Goal: Navigation & Orientation: Understand site structure

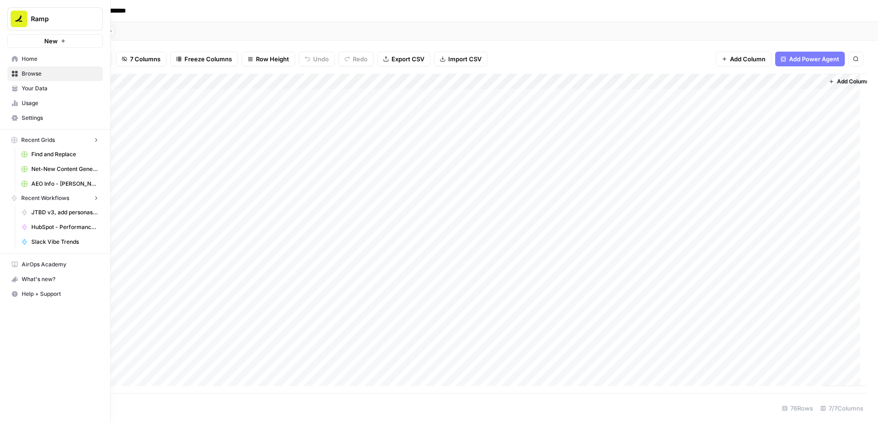
click at [30, 15] on button "Ramp" at bounding box center [54, 18] width 95 height 23
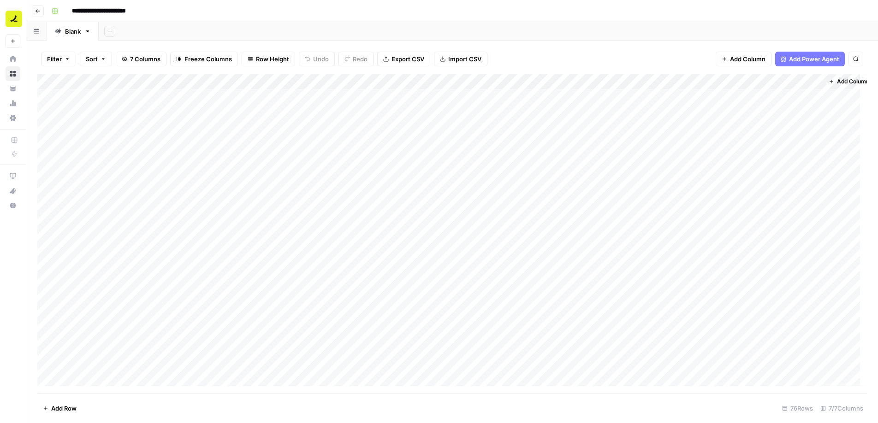
click at [37, 13] on icon "button" at bounding box center [38, 11] width 6 height 6
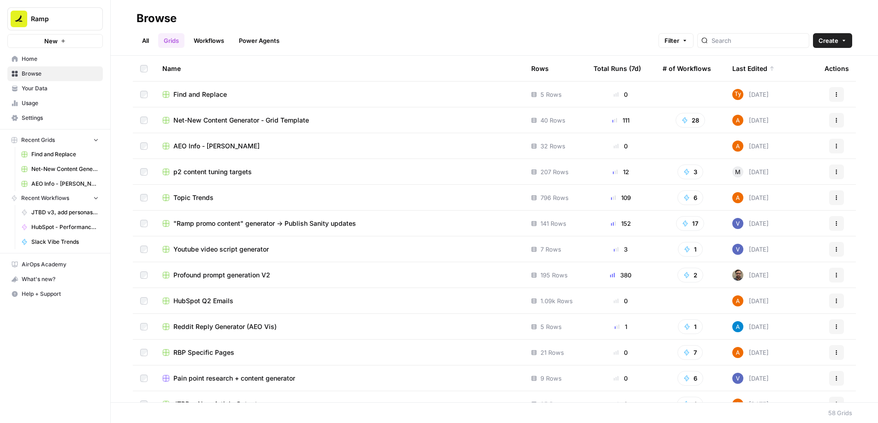
click at [49, 119] on span "Settings" at bounding box center [60, 118] width 77 height 8
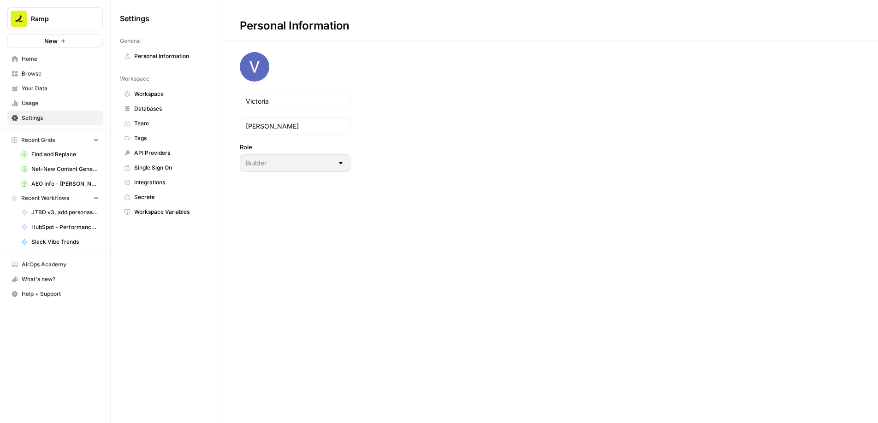
click at [169, 124] on span "Team" at bounding box center [170, 123] width 73 height 8
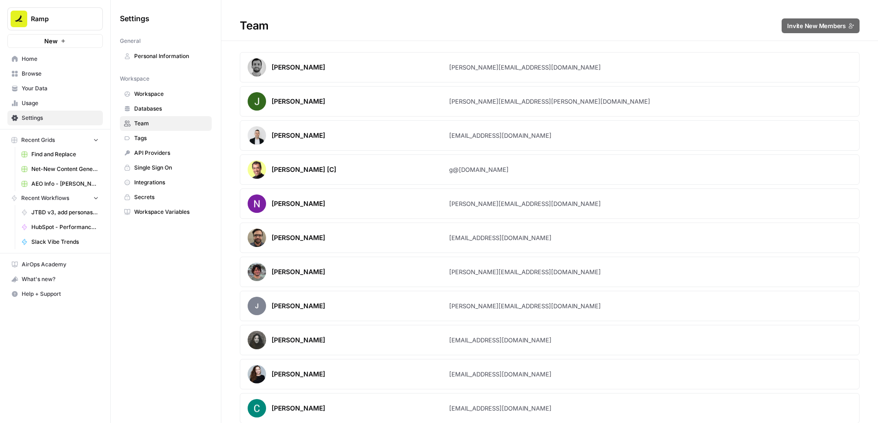
click at [182, 96] on span "Workspace" at bounding box center [170, 94] width 73 height 8
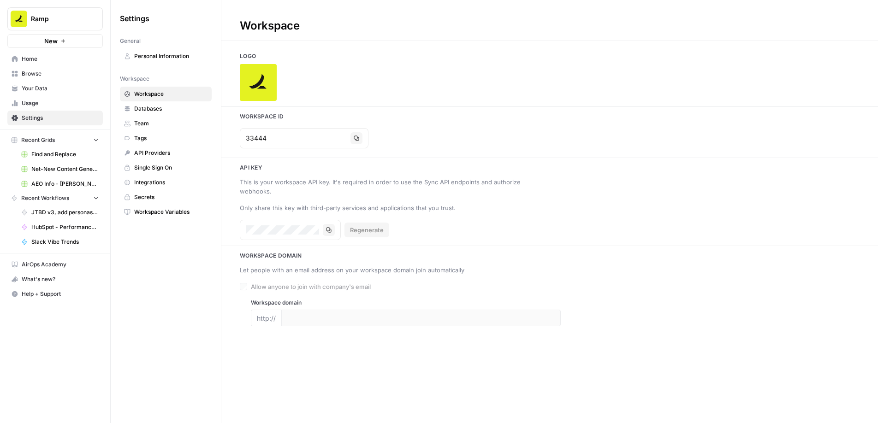
click at [182, 114] on link "Databases" at bounding box center [166, 108] width 92 height 15
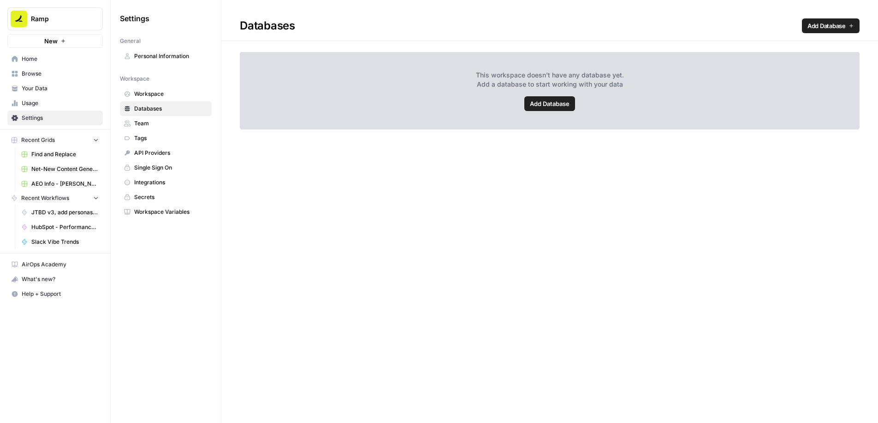
click at [179, 123] on span "Team" at bounding box center [170, 123] width 73 height 8
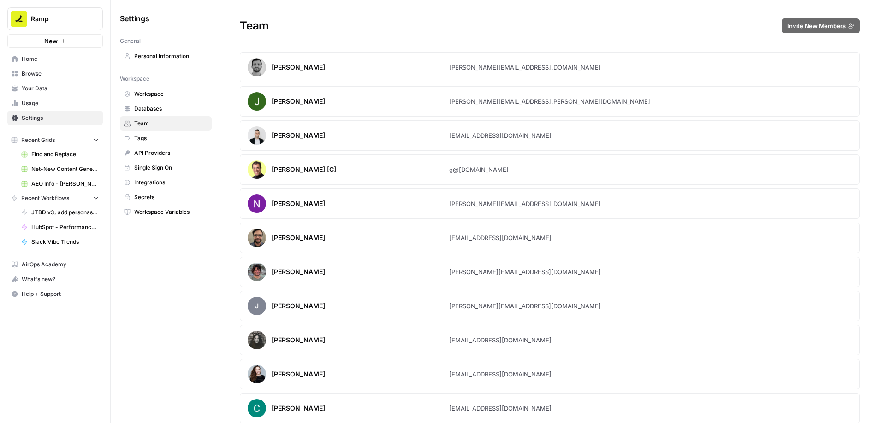
click at [185, 97] on span "Workspace" at bounding box center [170, 94] width 73 height 8
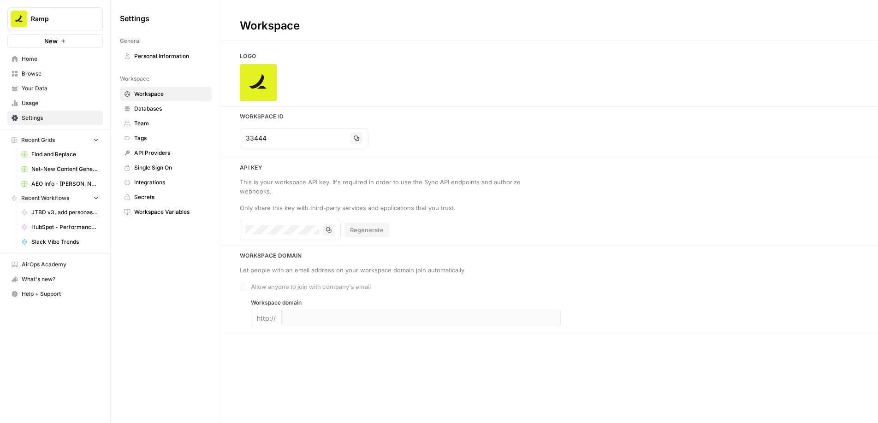
click at [181, 108] on span "Databases" at bounding box center [170, 109] width 73 height 8
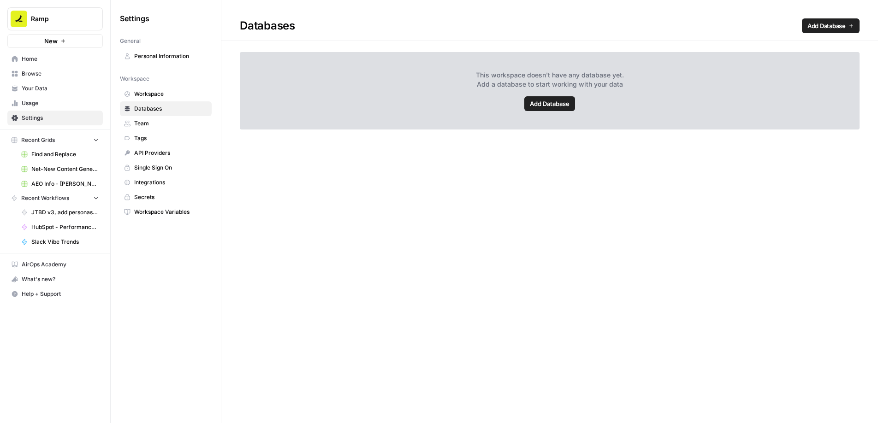
click at [177, 122] on span "Team" at bounding box center [170, 123] width 73 height 8
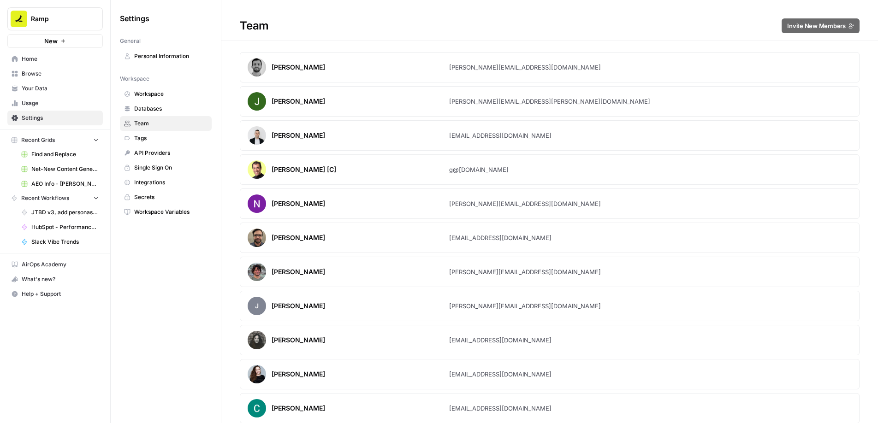
click at [177, 137] on span "Tags" at bounding box center [170, 138] width 73 height 8
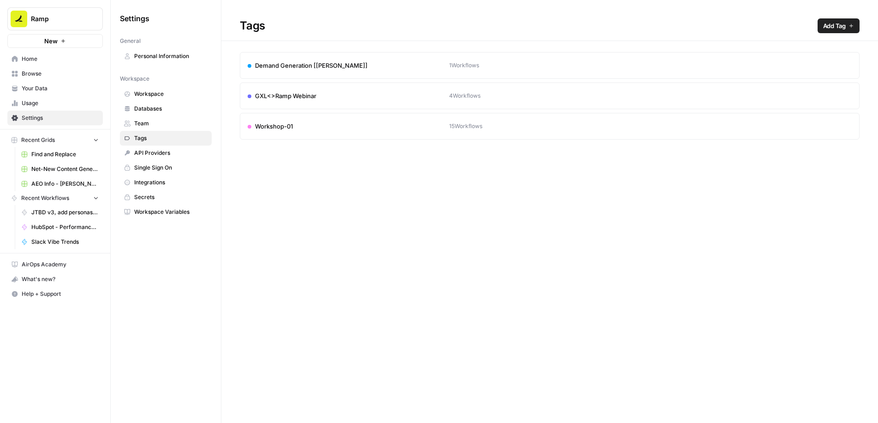
click at [178, 146] on link "API Providers" at bounding box center [166, 153] width 92 height 15
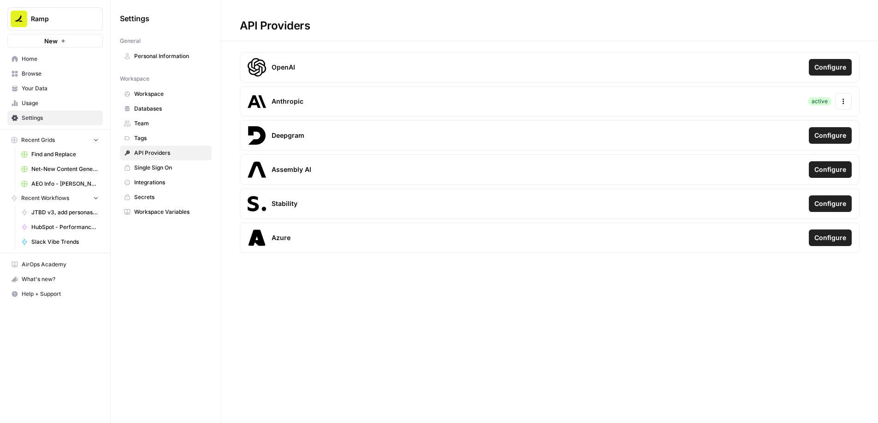
click at [176, 165] on span "Single Sign On" at bounding box center [170, 168] width 73 height 8
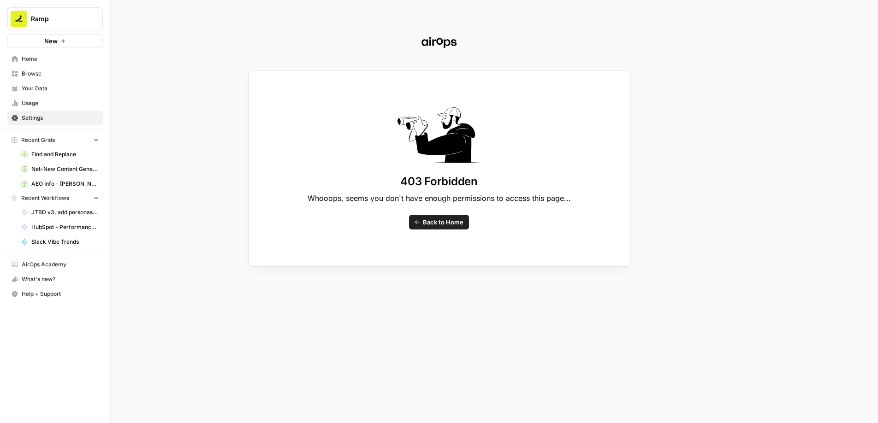
click at [62, 120] on div "403 Forbidden Whooops, seems you don't have enough permissions to access this p…" at bounding box center [439, 211] width 878 height 423
click at [62, 113] on div "403 Forbidden Whooops, seems you don't have enough permissions to access this p…" at bounding box center [439, 211] width 878 height 423
click at [46, 59] on div "403 Forbidden Whooops, seems you don't have enough permissions to access this p…" at bounding box center [439, 211] width 878 height 423
click at [30, 60] on div "403 Forbidden Whooops, seems you don't have enough permissions to access this p…" at bounding box center [439, 211] width 878 height 423
click at [36, 60] on div "403 Forbidden Whooops, seems you don't have enough permissions to access this p…" at bounding box center [439, 211] width 878 height 423
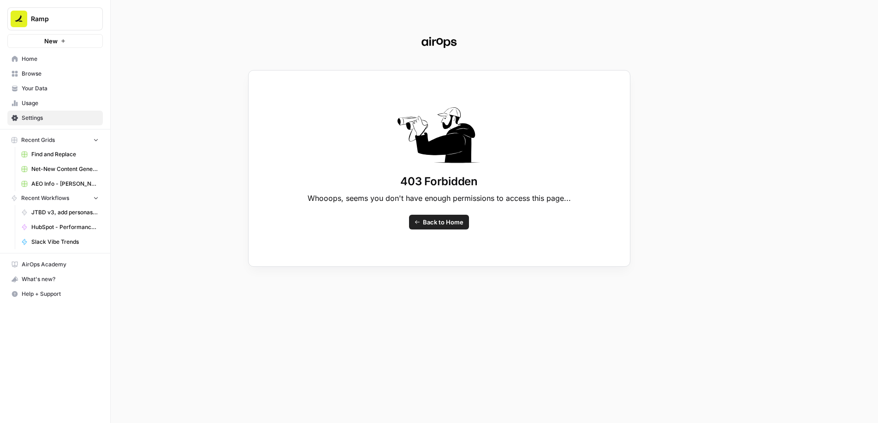
drag, startPoint x: 35, startPoint y: 57, endPoint x: 36, endPoint y: 63, distance: 6.1
click at [35, 58] on div "403 Forbidden Whooops, seems you don't have enough permissions to access this p…" at bounding box center [439, 211] width 878 height 423
click at [51, 118] on div "403 Forbidden Whooops, seems you don't have enough permissions to access this p…" at bounding box center [439, 211] width 878 height 423
click at [443, 224] on span "Back to Home" at bounding box center [443, 222] width 41 height 9
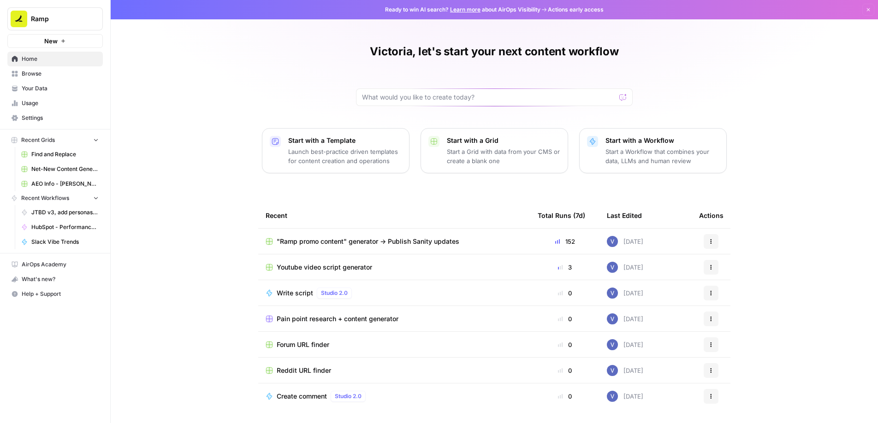
scroll to position [1, 0]
click at [74, 78] on link "Browse" at bounding box center [54, 73] width 95 height 15
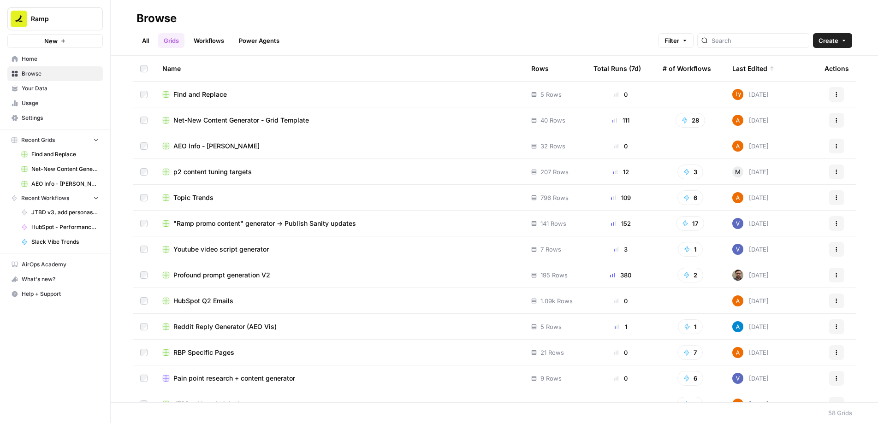
click at [289, 74] on div "Name" at bounding box center [339, 68] width 354 height 25
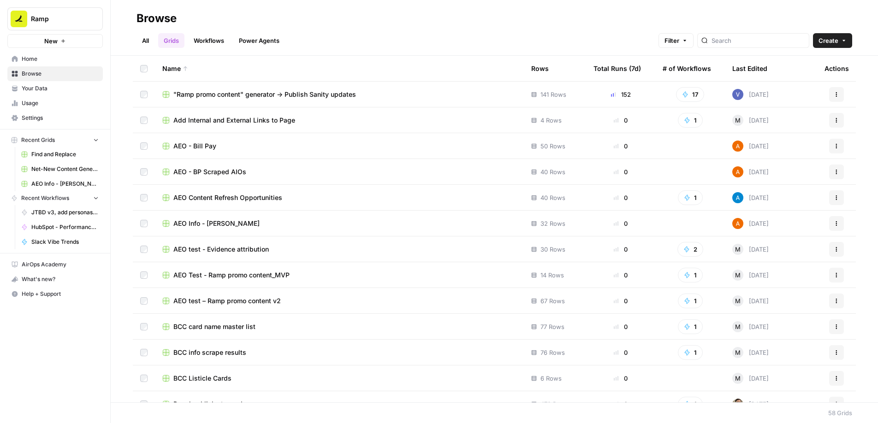
click at [141, 39] on link "All" at bounding box center [145, 40] width 18 height 15
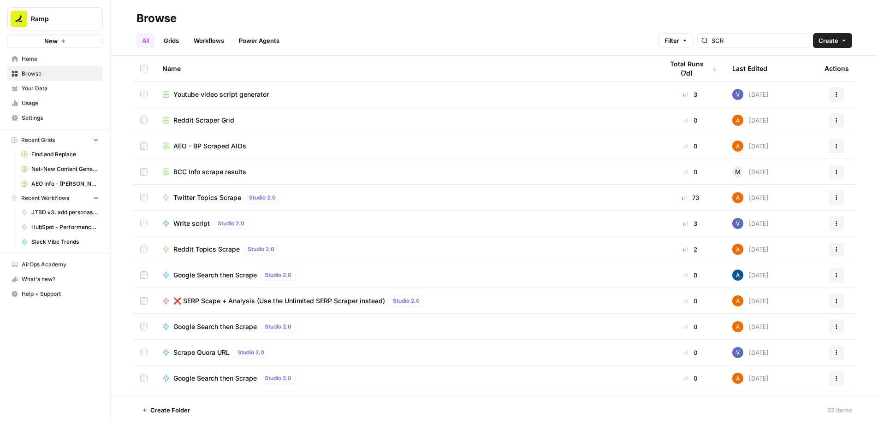
click at [169, 42] on link "Grids" at bounding box center [171, 40] width 26 height 15
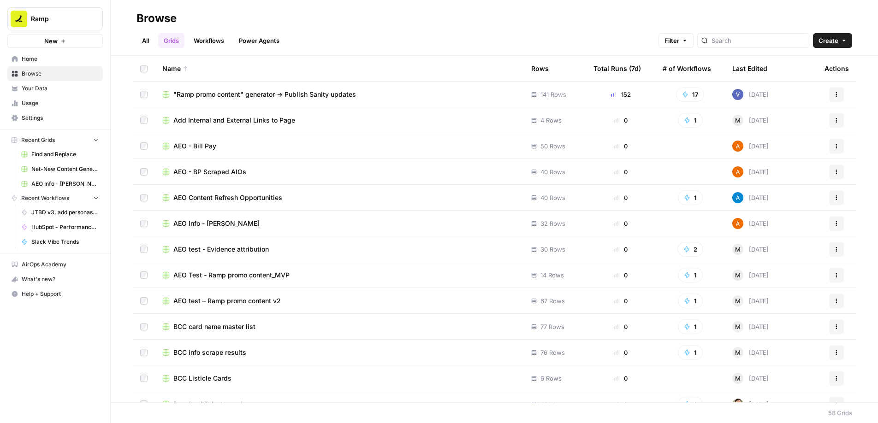
click at [206, 37] on link "Workflows" at bounding box center [208, 40] width 41 height 15
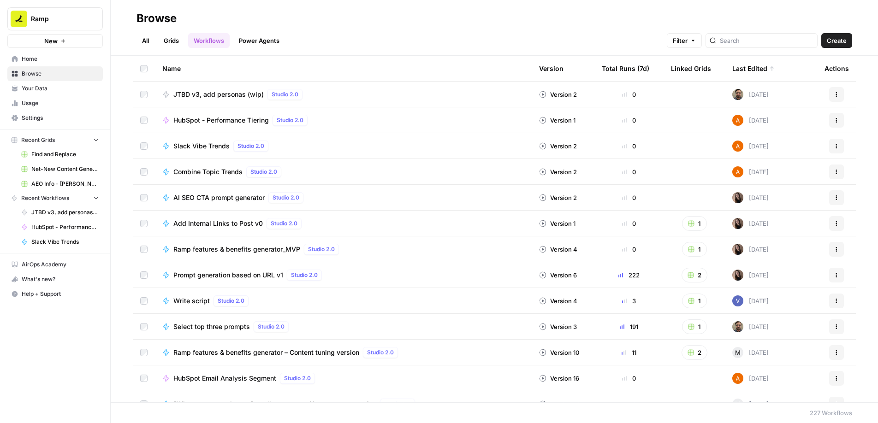
click at [53, 63] on span "Home" at bounding box center [60, 59] width 77 height 8
